Goal: Task Accomplishment & Management: Use online tool/utility

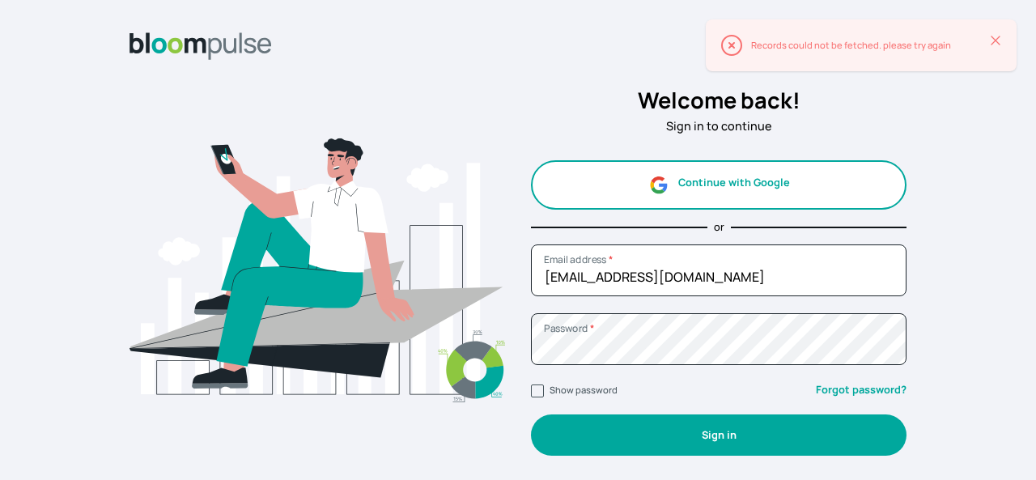
click at [771, 428] on button "Sign in" at bounding box center [719, 435] width 376 height 41
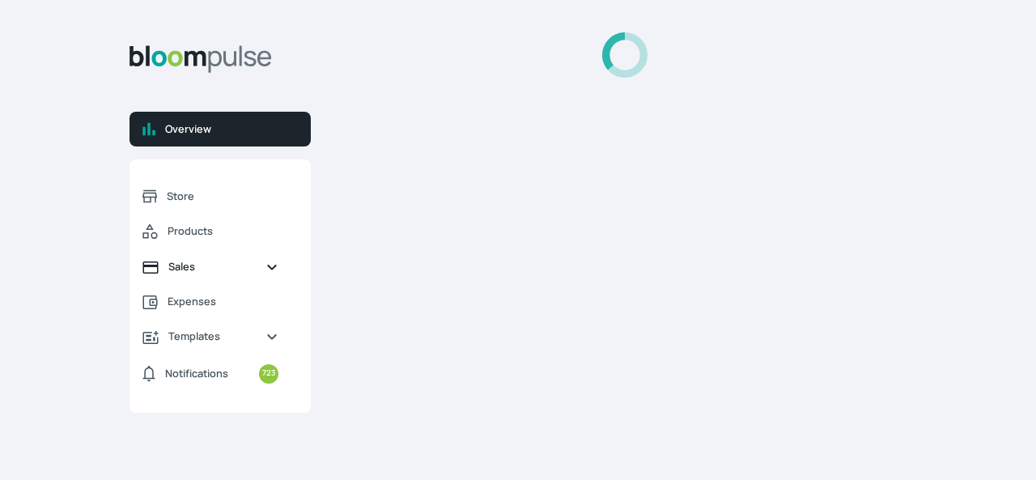
select select "2025"
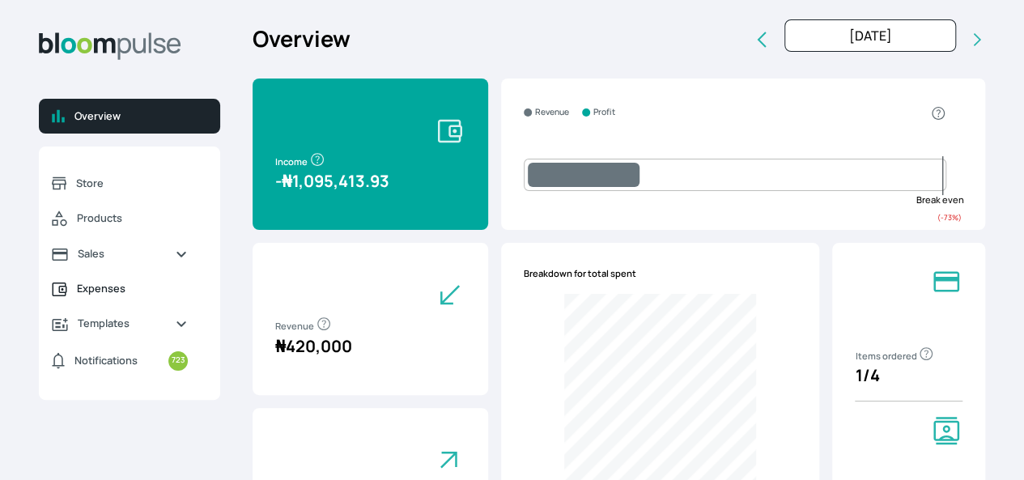
click at [188, 296] on span "Expenses" at bounding box center [132, 288] width 111 height 15
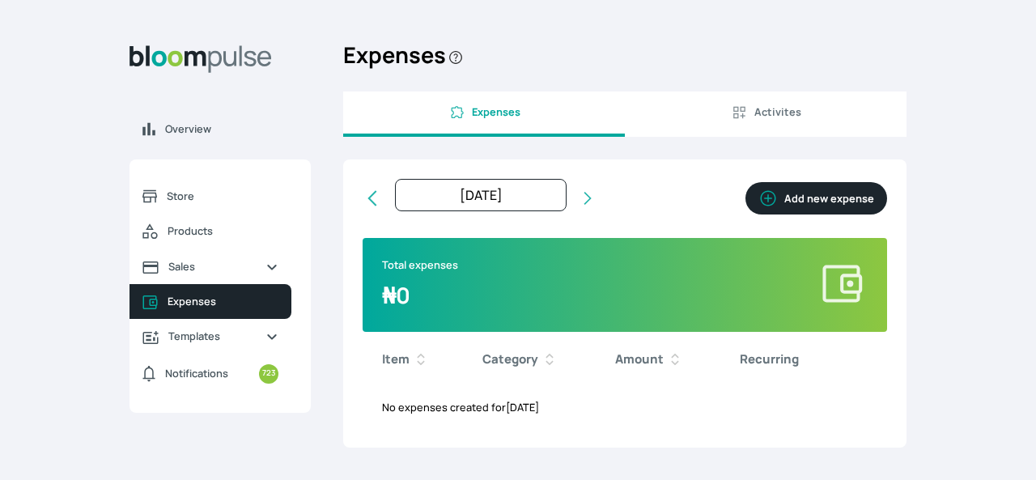
click at [835, 202] on button "Add new expense" at bounding box center [817, 198] width 142 height 32
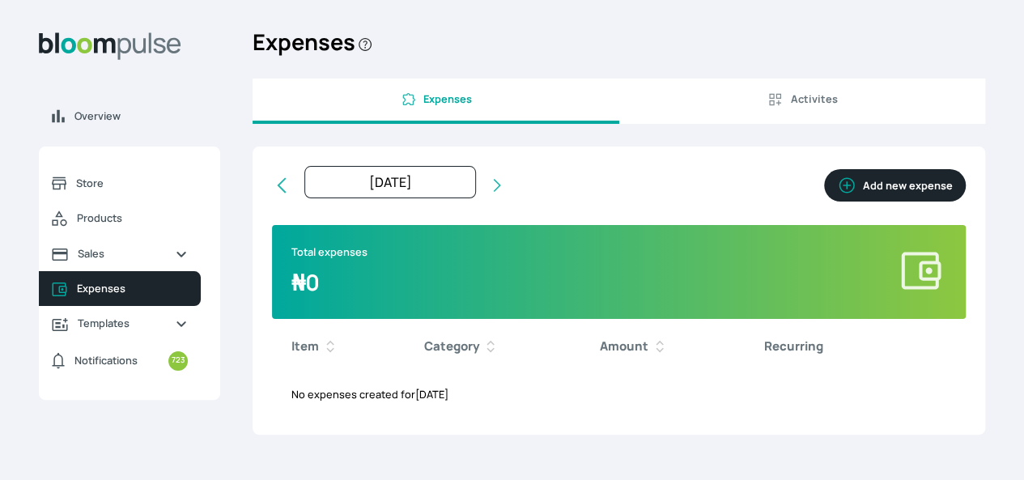
select select "[DATE]T00:00:00Z"
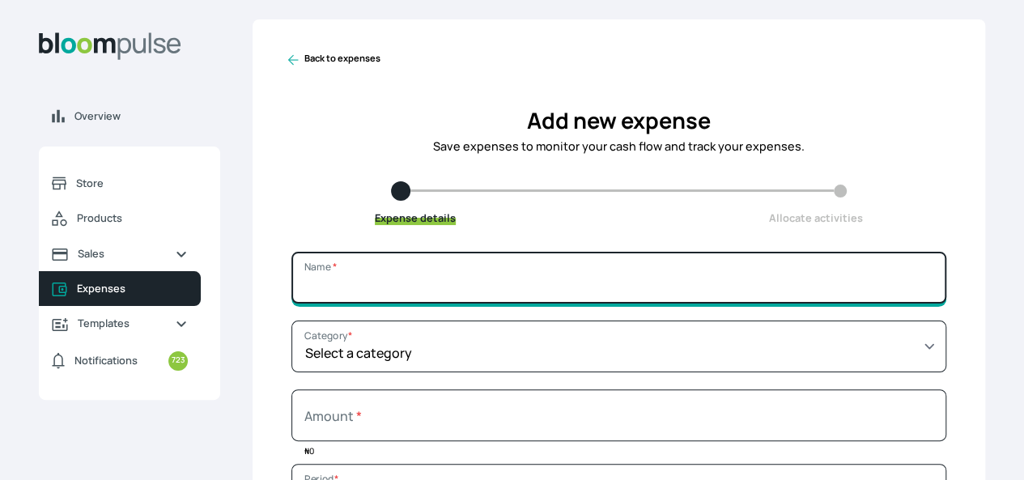
click at [627, 296] on input "Name *" at bounding box center [619, 278] width 655 height 52
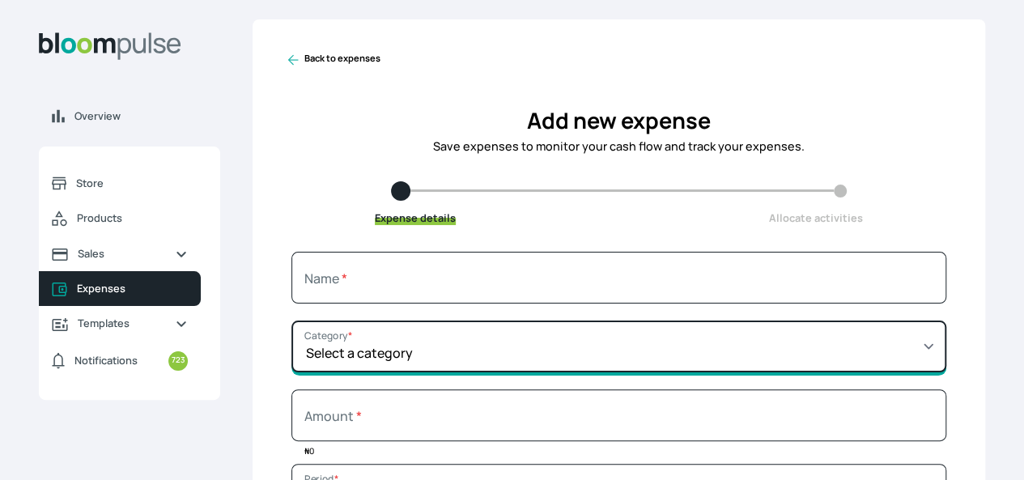
click at [446, 361] on select "Select a category SALARY RENT MARKETING TOOLS & EQUIPMENTS UTILITY BILLS OTHER" at bounding box center [619, 347] width 655 height 52
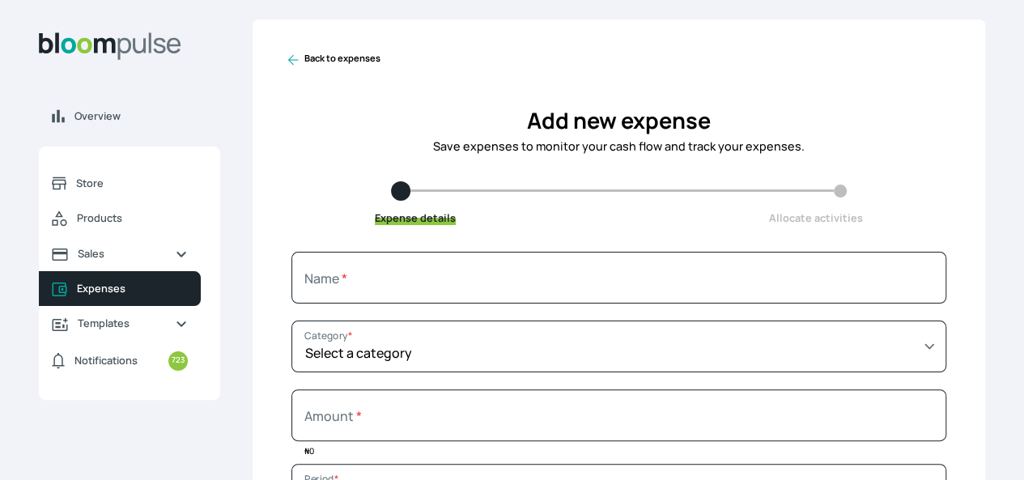
click at [201, 201] on link "Store" at bounding box center [120, 183] width 162 height 35
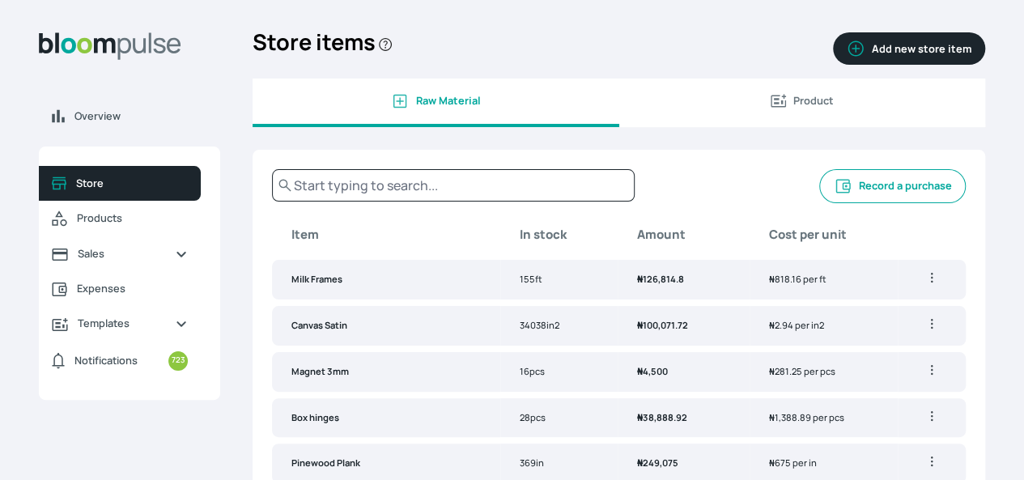
click at [819, 200] on button "Record a purchase" at bounding box center [892, 186] width 147 height 34
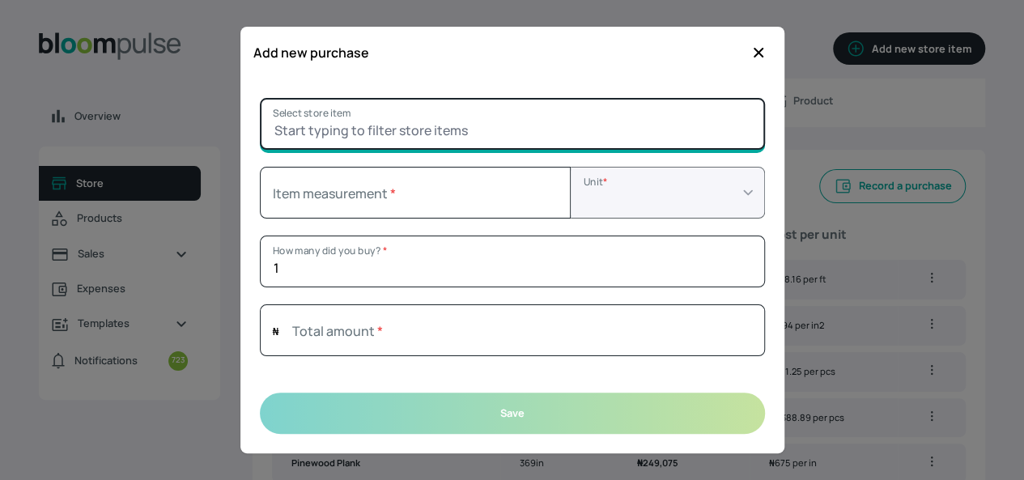
click at [517, 133] on input "Select store item" at bounding box center [512, 124] width 505 height 52
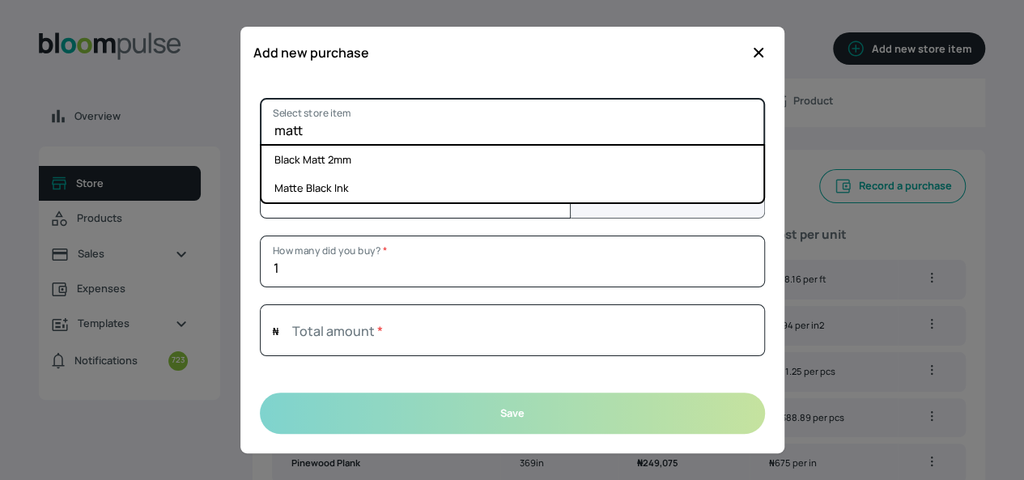
click at [385, 124] on input "matt" at bounding box center [512, 124] width 505 height 52
click at [387, 130] on input "matt" at bounding box center [512, 124] width 505 height 52
click at [513, 129] on input "matt" at bounding box center [512, 124] width 505 height 52
type input "matt"
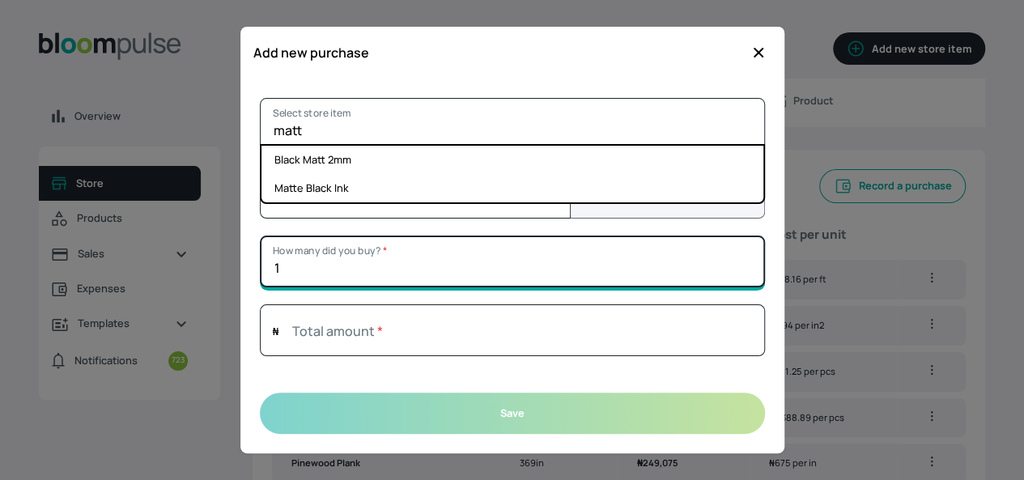
click at [478, 265] on input "1" at bounding box center [512, 262] width 505 height 52
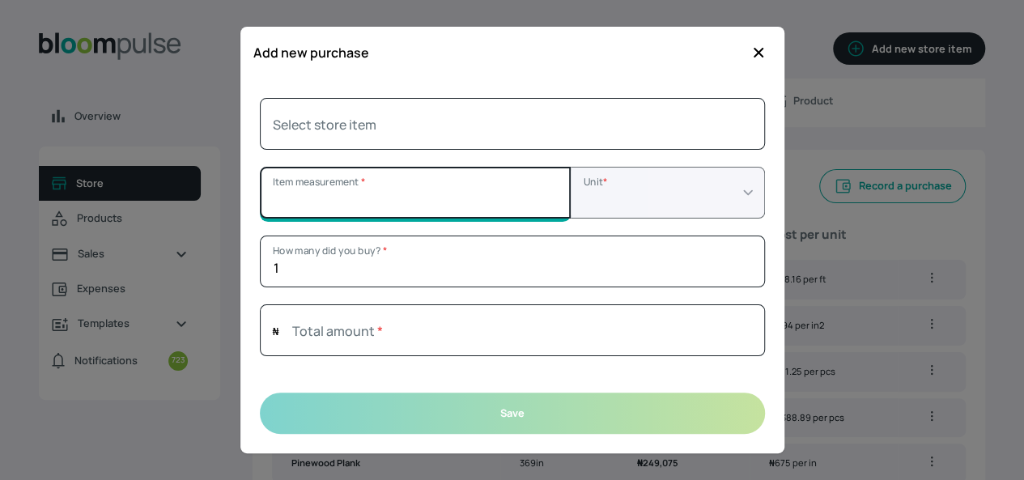
click at [440, 207] on input "Item measurement *" at bounding box center [415, 193] width 311 height 52
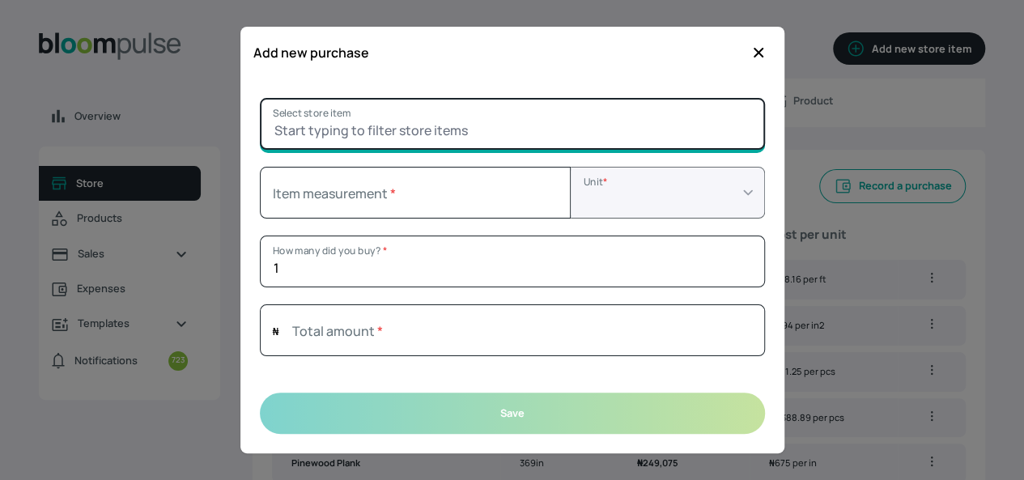
type input "0"
click at [444, 146] on input "Select store item" at bounding box center [512, 124] width 505 height 52
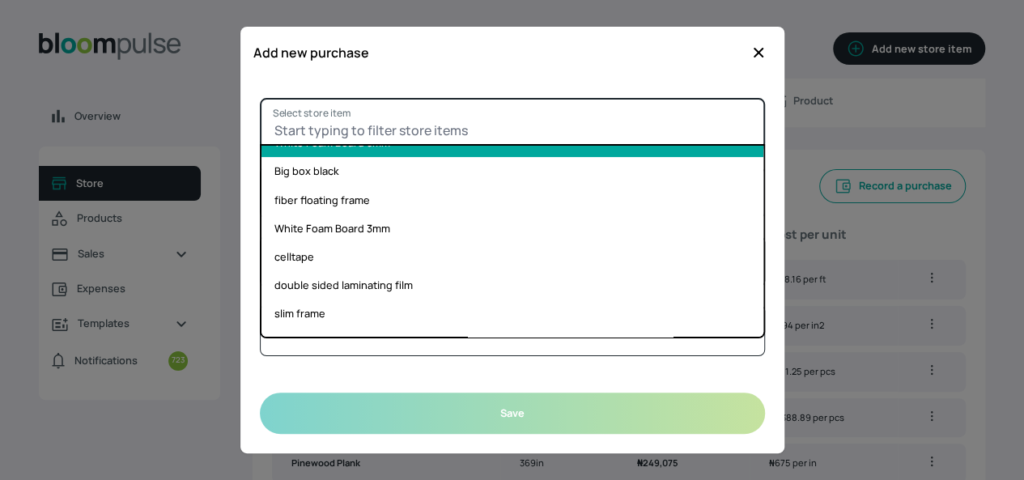
scroll to position [243, 0]
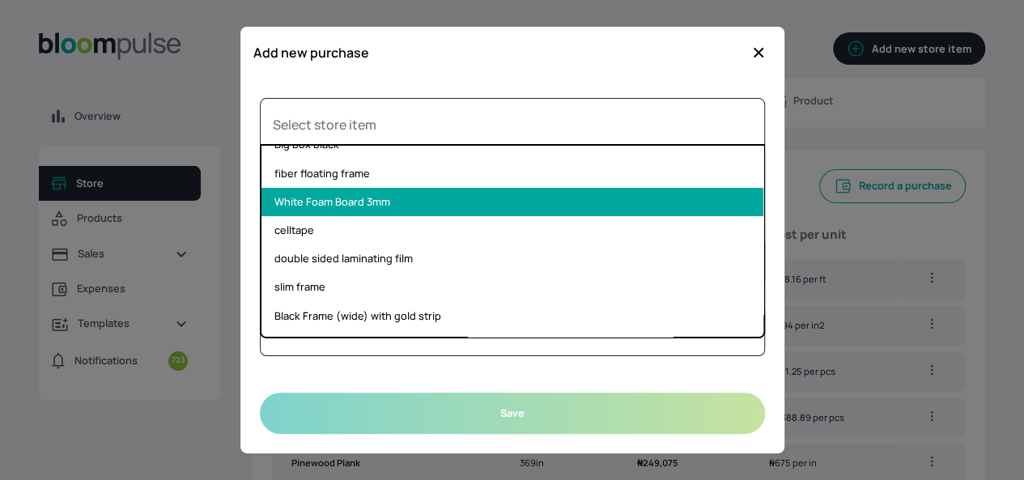
click at [693, 206] on li "White Foam Board 3mm" at bounding box center [513, 202] width 502 height 28
type input "White Foam Board 3mm"
select select "SQUARE_FOOT"
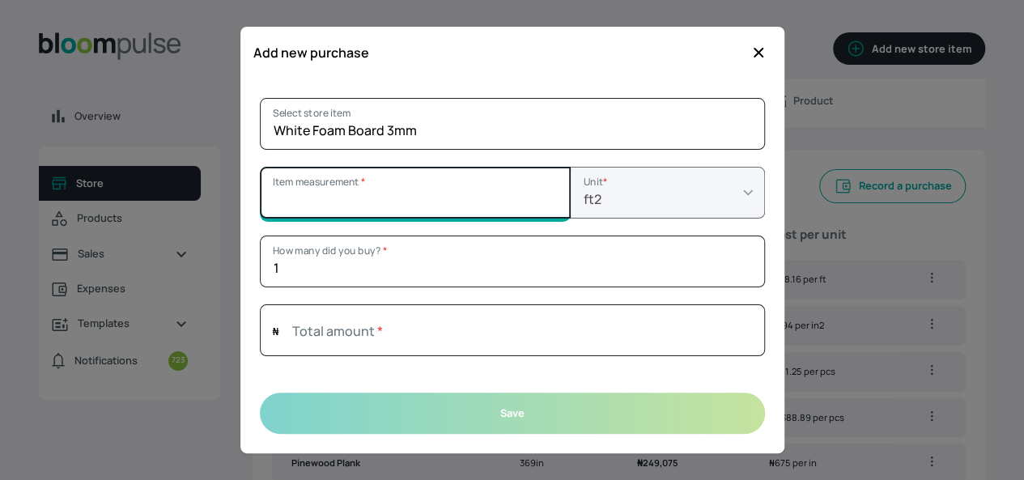
click at [470, 197] on input "Item measurement *" at bounding box center [415, 193] width 311 height 52
type input "8"
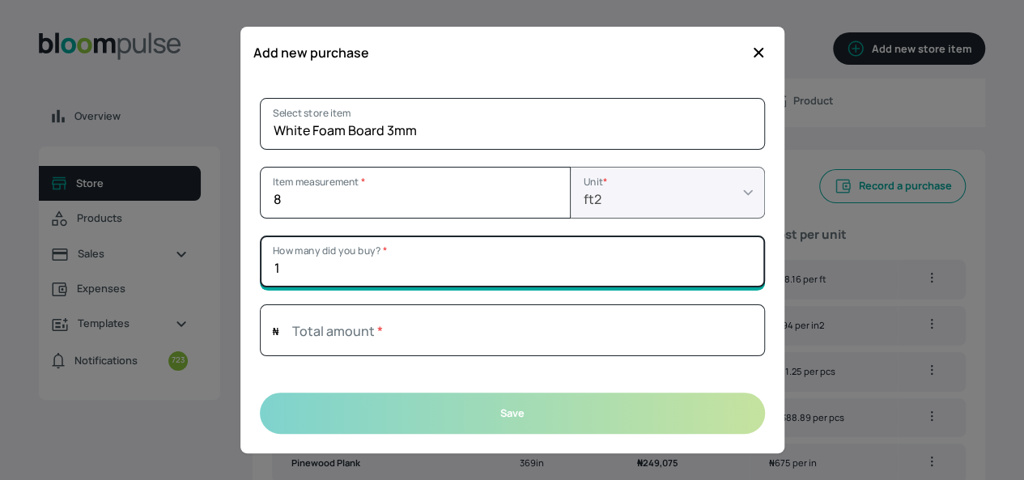
click at [496, 275] on input "1" at bounding box center [512, 262] width 505 height 52
type input "2"
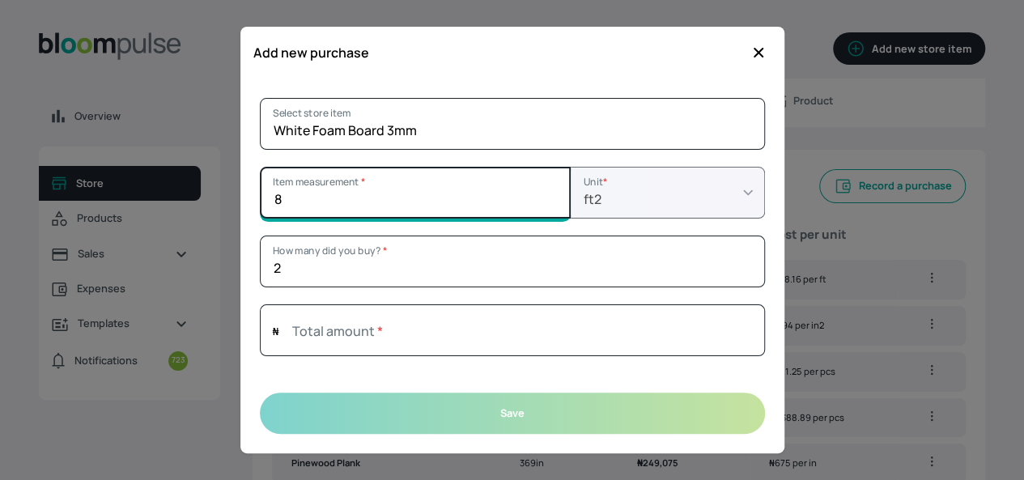
click at [478, 207] on input "8" at bounding box center [415, 193] width 311 height 52
click at [551, 200] on input "7.99" at bounding box center [415, 193] width 311 height 52
click at [547, 193] on input "8" at bounding box center [415, 193] width 311 height 52
click at [547, 193] on input "8.01" at bounding box center [415, 193] width 311 height 52
click at [554, 198] on input "8.02" at bounding box center [415, 193] width 311 height 52
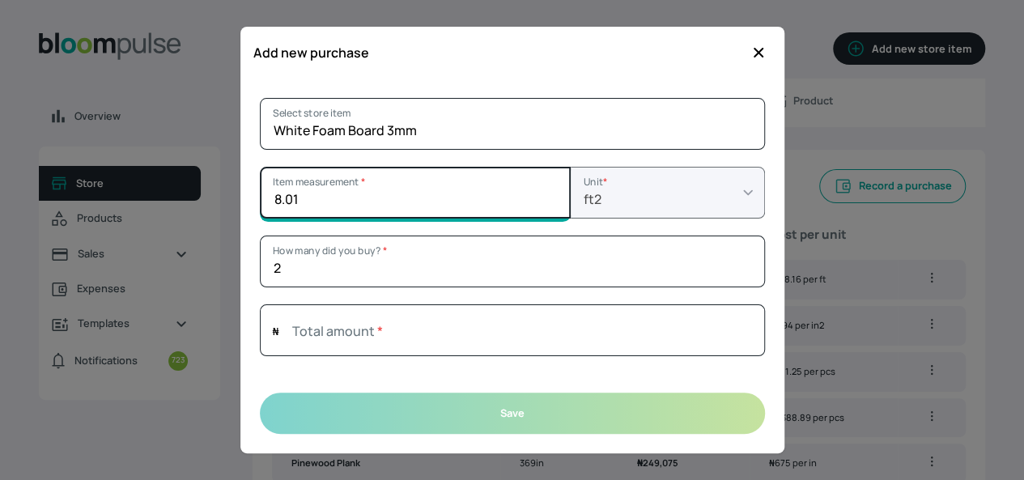
click at [551, 205] on input "8.01" at bounding box center [415, 193] width 311 height 52
type input "8"
click at [551, 205] on input "8" at bounding box center [415, 193] width 311 height 52
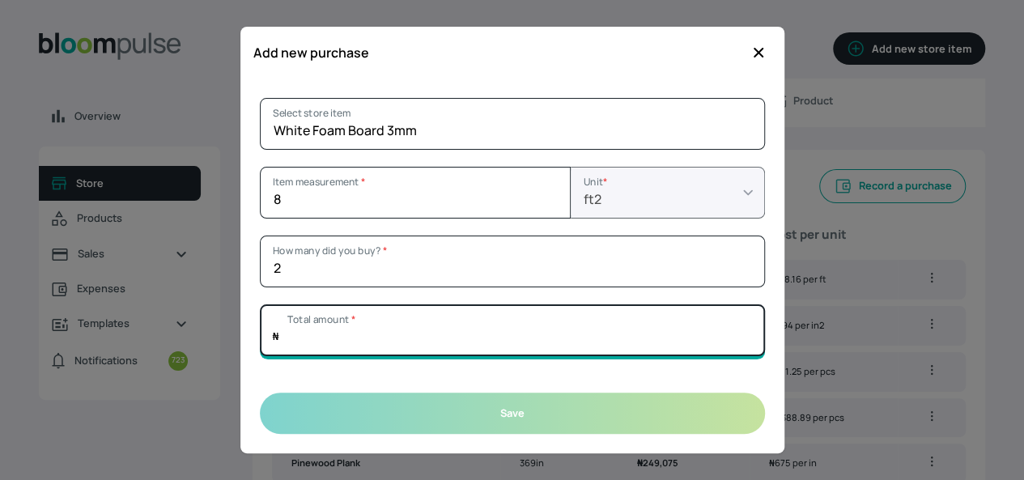
click at [521, 326] on input "Total amount *" at bounding box center [512, 330] width 505 height 52
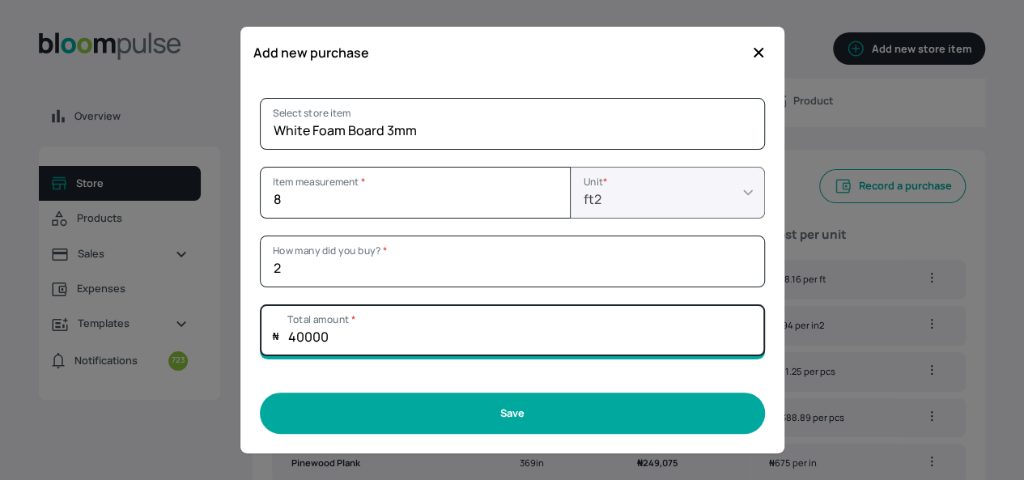
type input "40000"
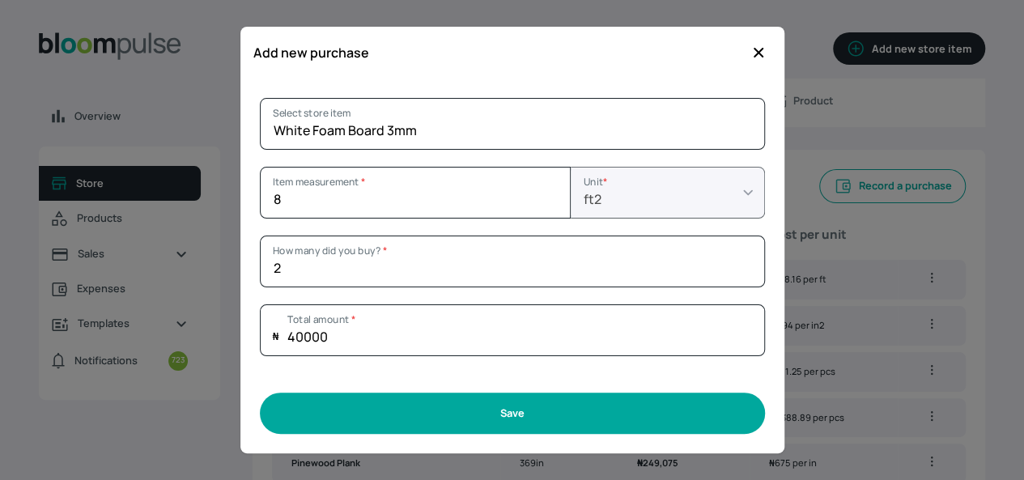
click at [490, 411] on button "Save" at bounding box center [512, 413] width 505 height 41
type input "1"
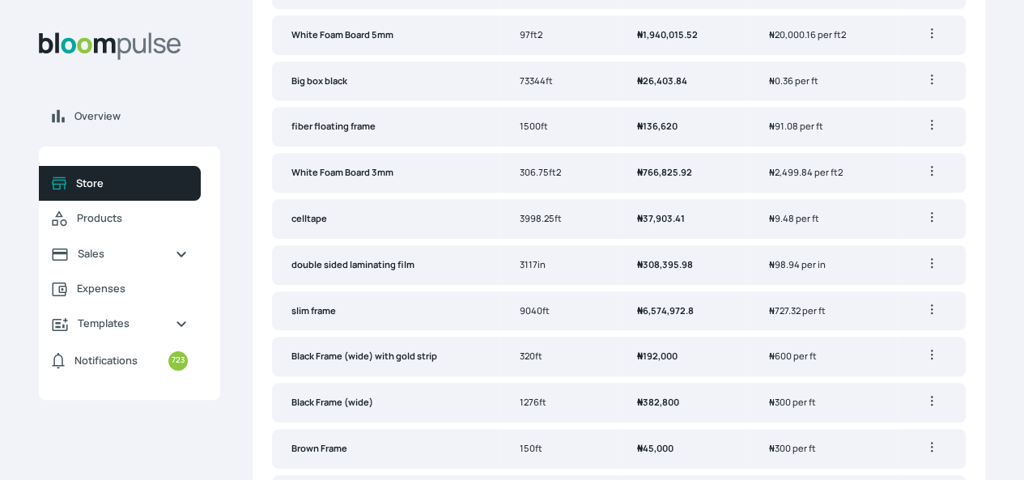
scroll to position [0, 0]
